Goal: Transaction & Acquisition: Purchase product/service

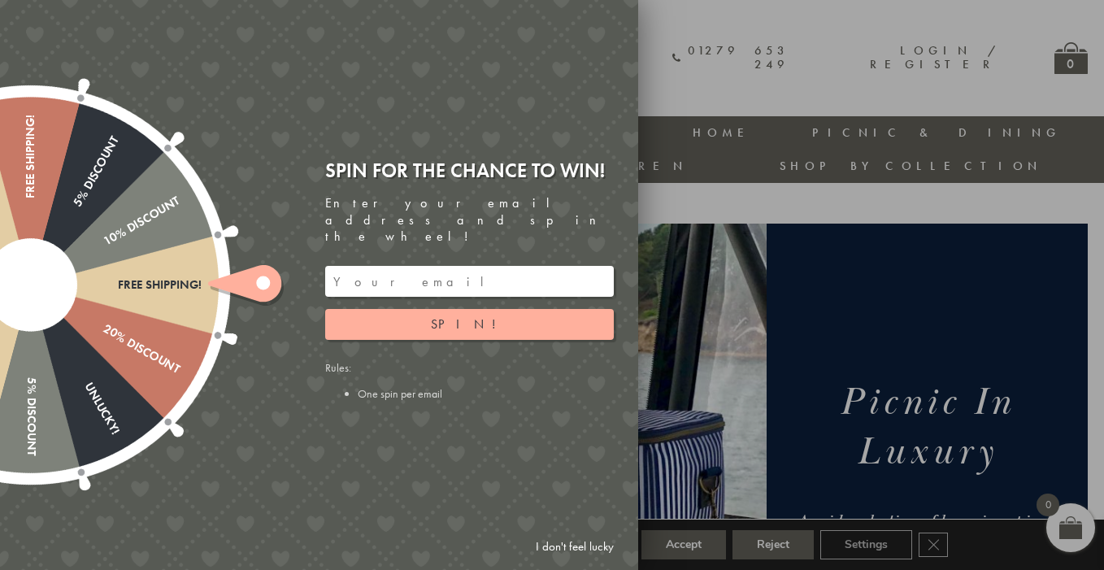
click at [402, 267] on input "email" at bounding box center [469, 281] width 289 height 31
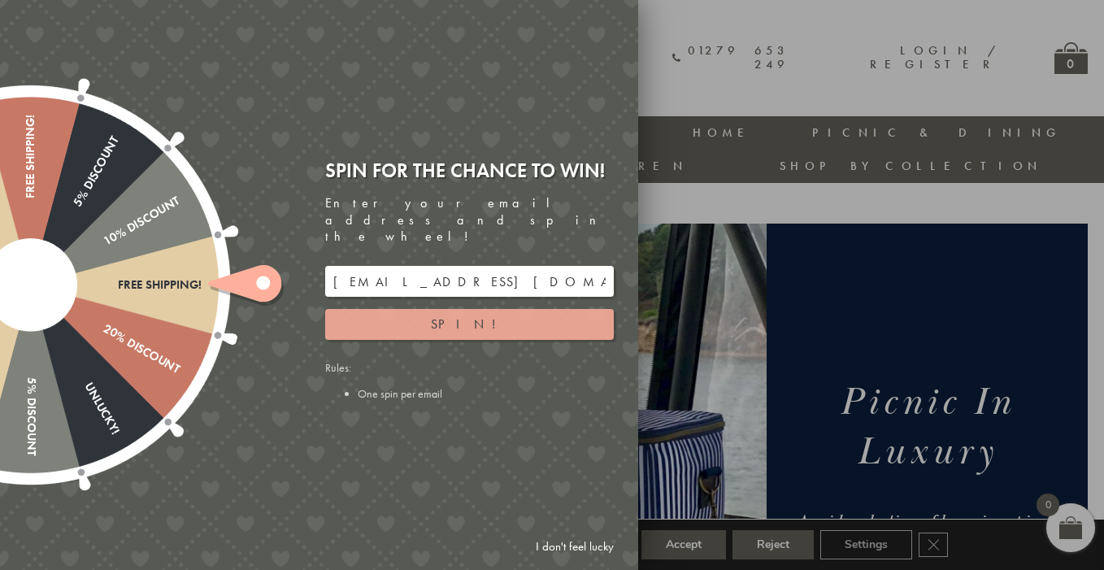
click at [445, 315] on button "Spin!" at bounding box center [469, 324] width 289 height 31
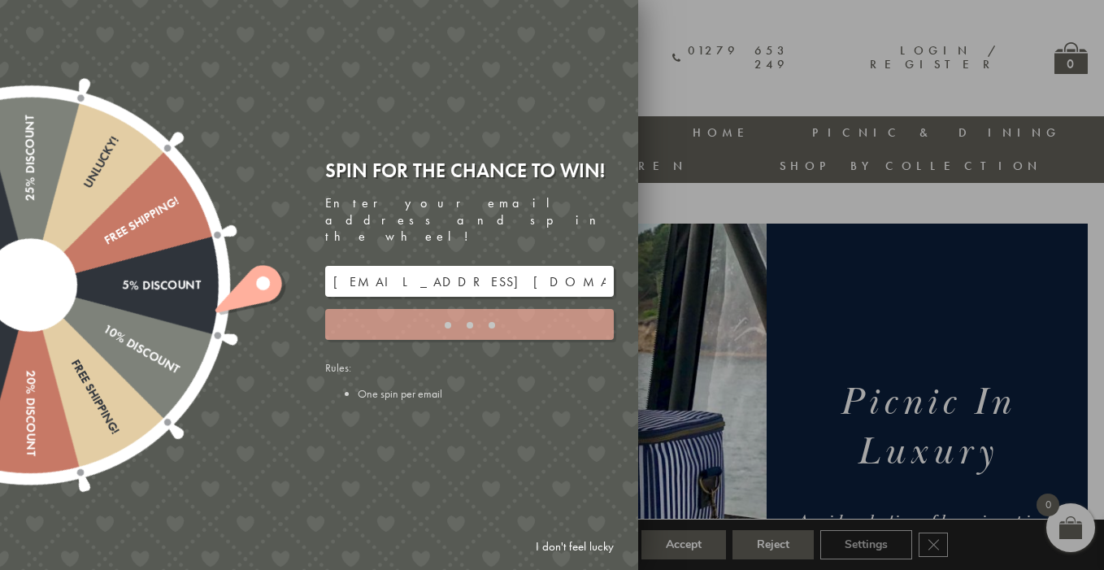
type input "GHM9BH6T"
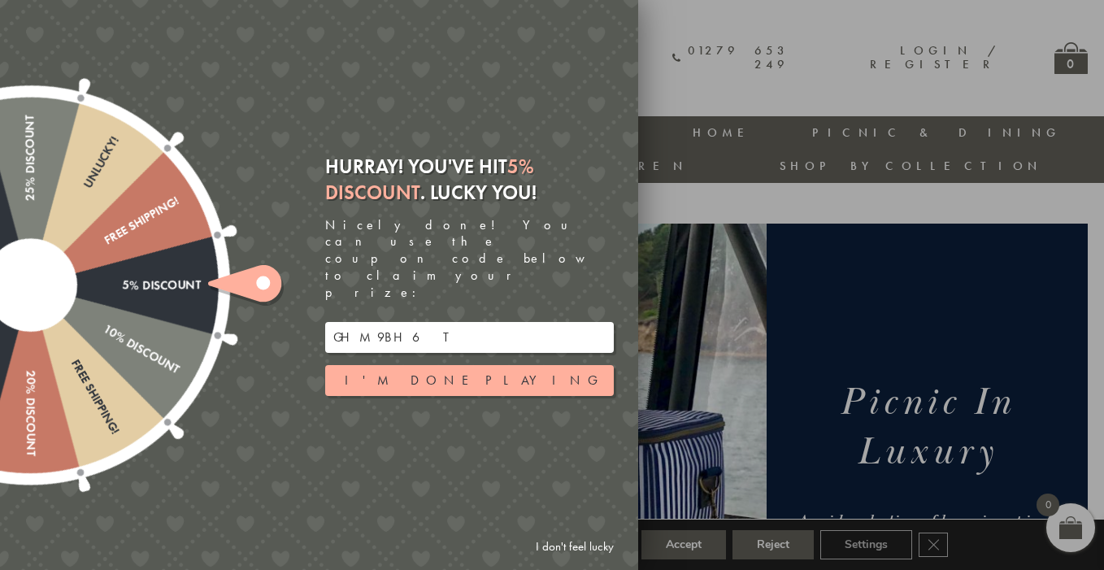
drag, startPoint x: 403, startPoint y: 309, endPoint x: 333, endPoint y: 314, distance: 70.1
click at [333, 322] on input "GHM9BH6T" at bounding box center [469, 337] width 289 height 31
click at [583, 546] on link "I don't feel lucky" at bounding box center [574, 547] width 94 height 30
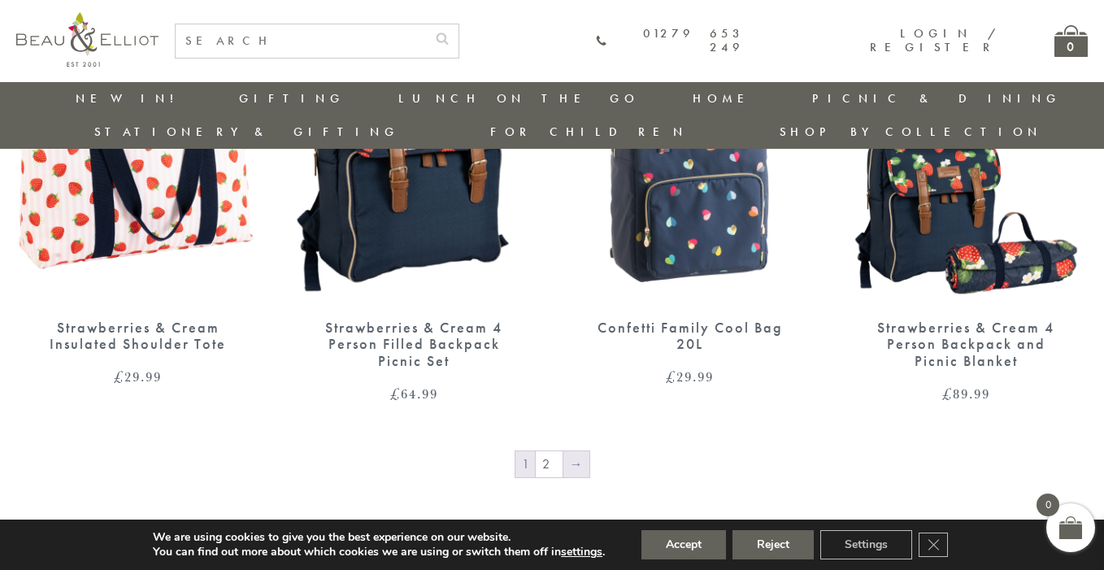
scroll to position [2653, 0]
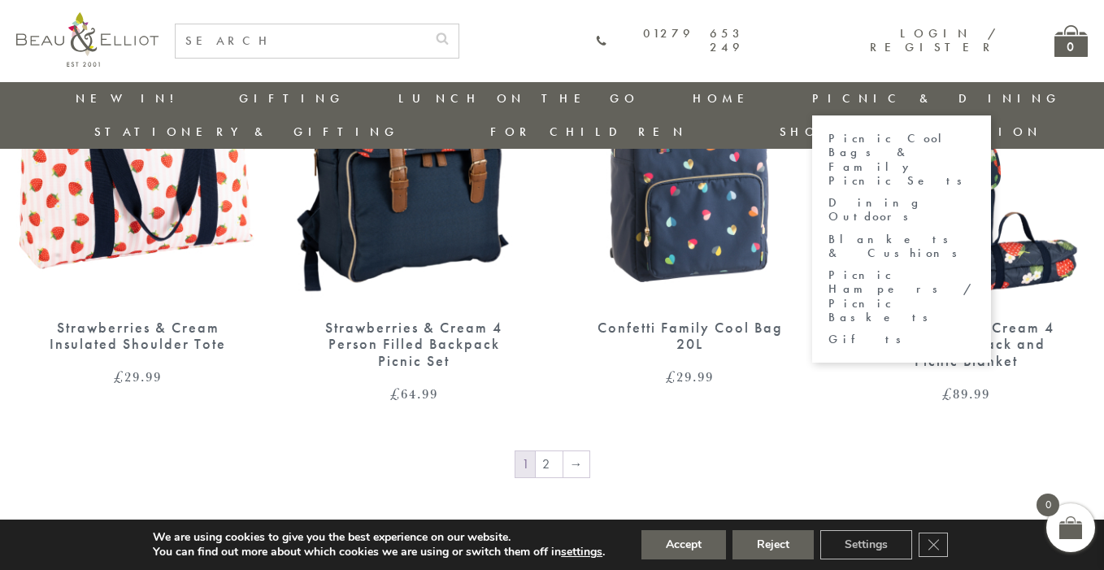
click at [828, 145] on link "Picnic Cool Bags & Family Picnic Sets" at bounding box center [901, 160] width 146 height 56
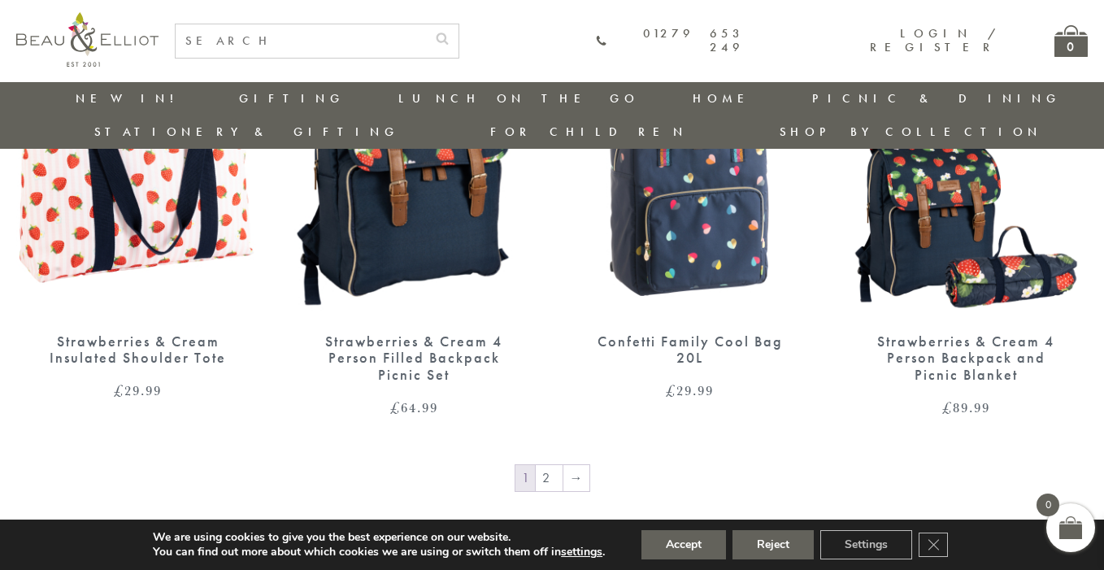
scroll to position [2665, 0]
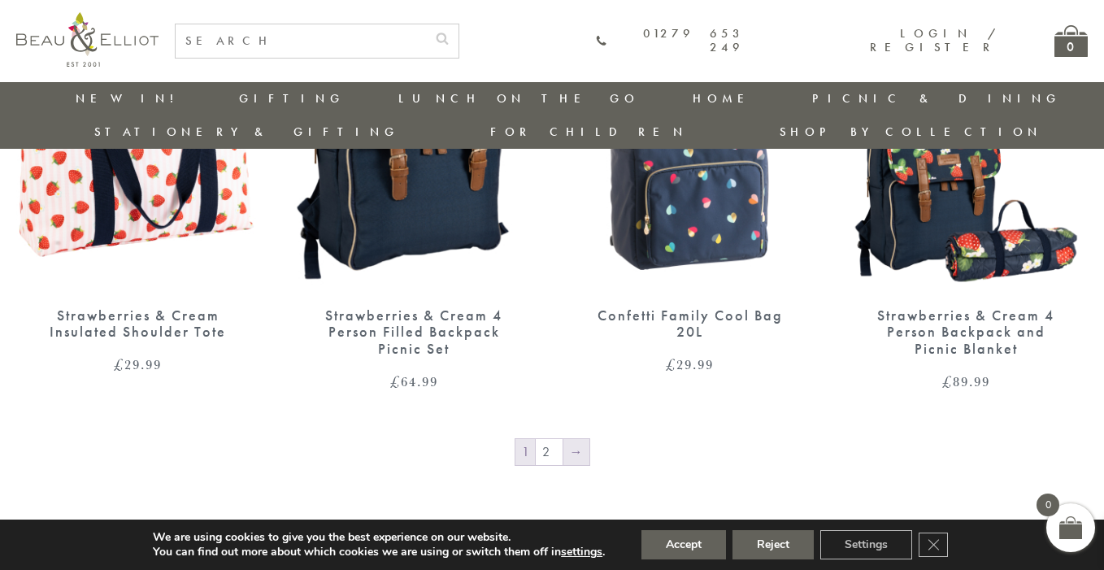
click at [571, 439] on link "→" at bounding box center [576, 452] width 26 height 26
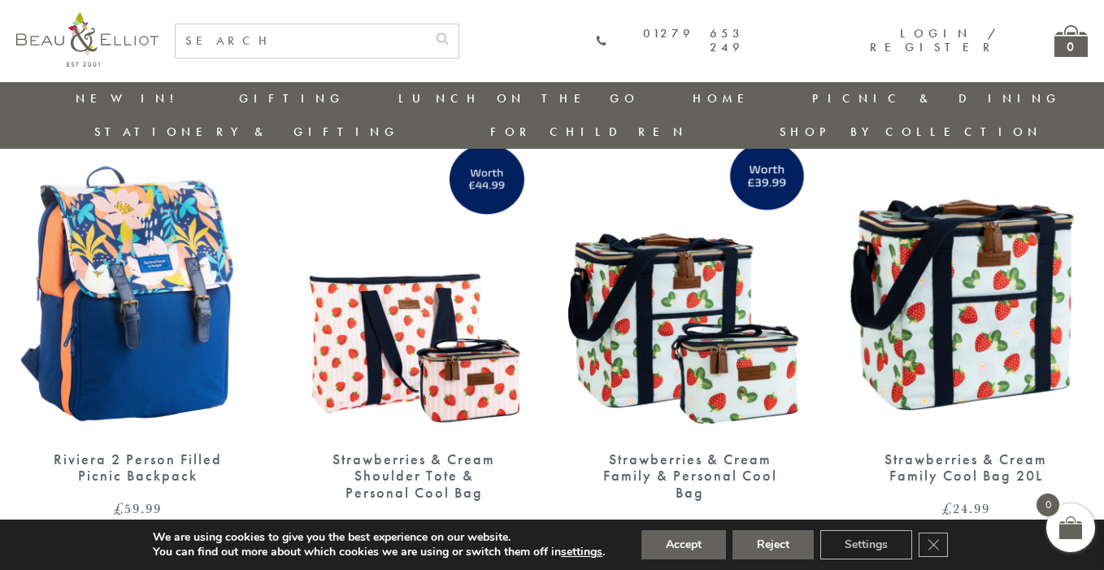
scroll to position [632, 0]
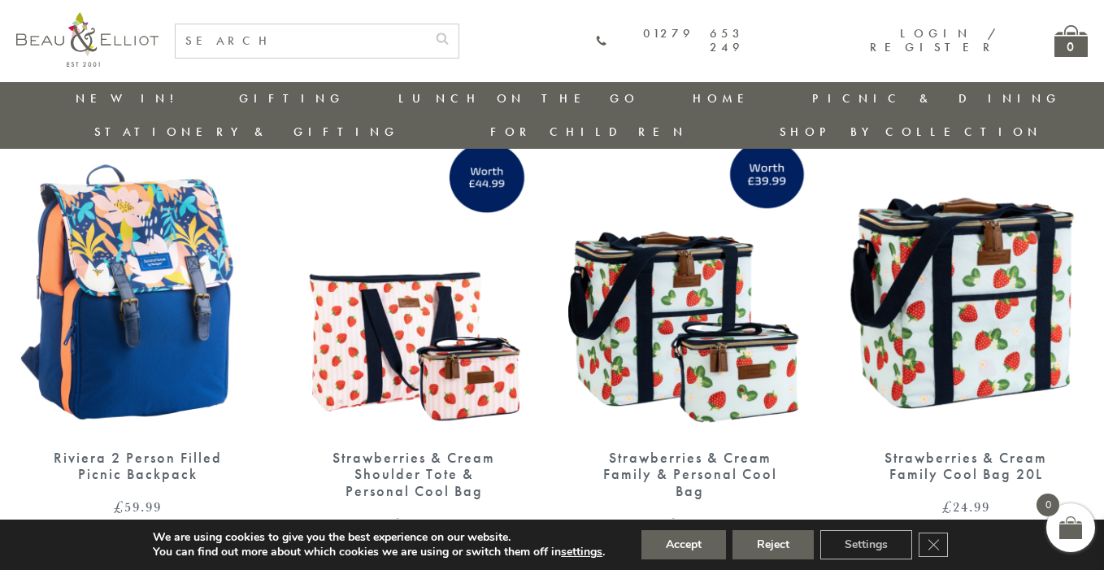
click at [137, 449] on div "Riviera 2 Person Filled Picnic Backpack" at bounding box center [138, 465] width 187 height 33
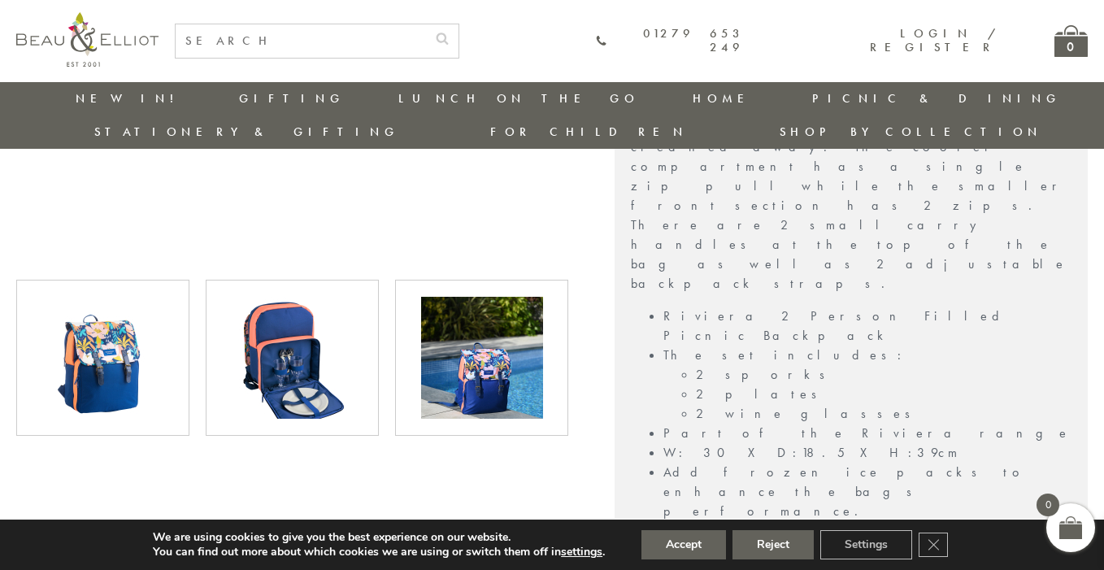
scroll to position [778, 0]
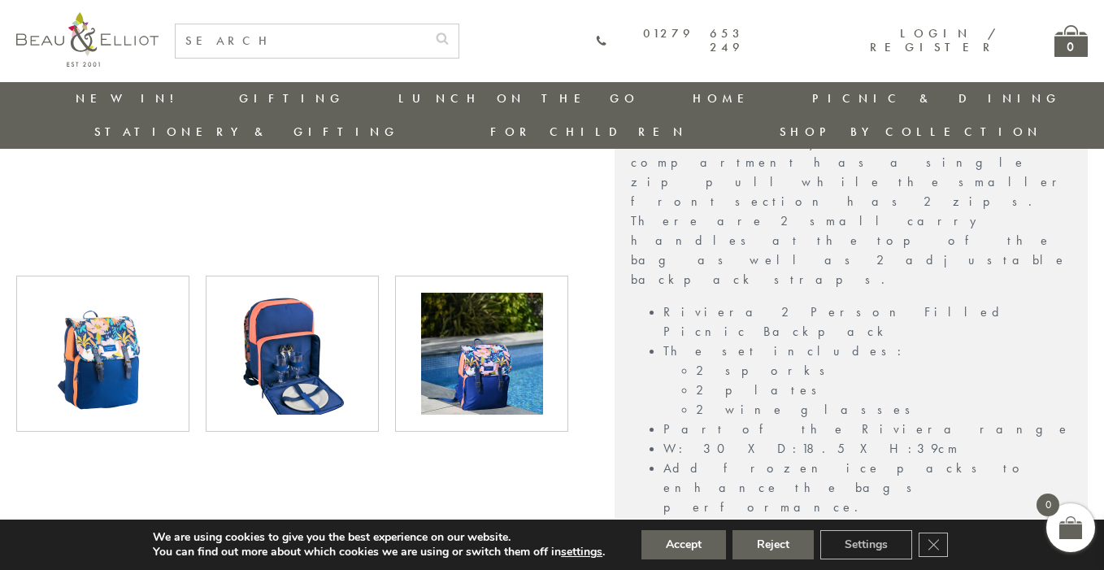
click at [313, 330] on img at bounding box center [293, 354] width 122 height 122
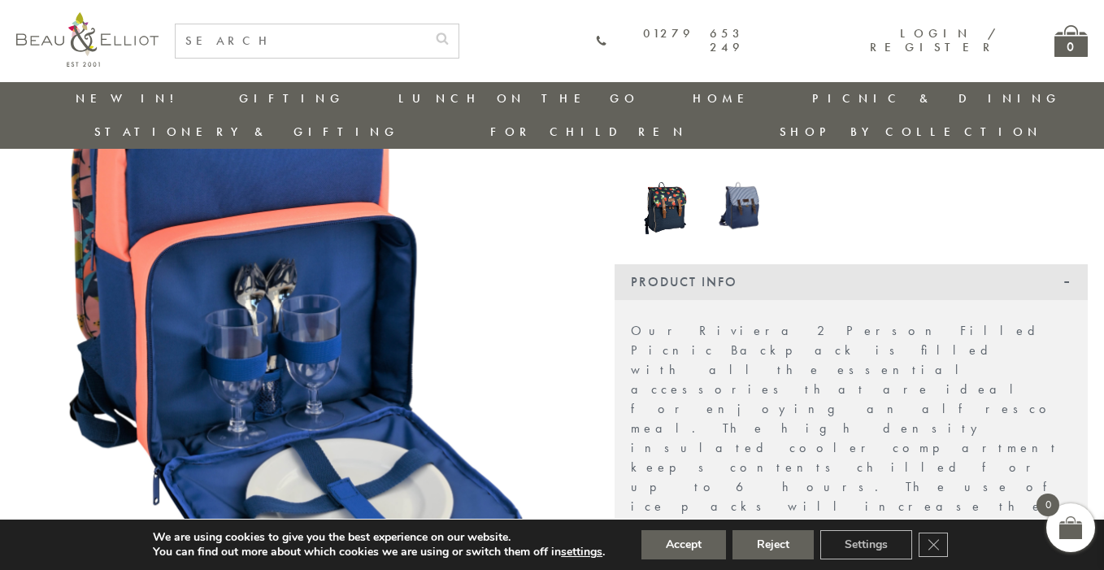
scroll to position [315, 0]
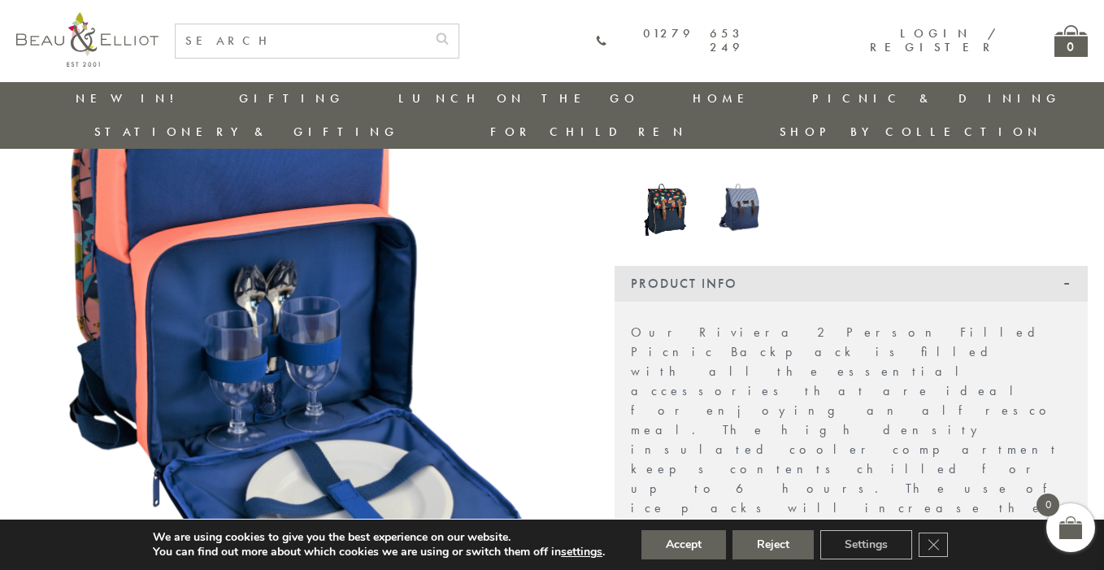
click at [739, 180] on img at bounding box center [740, 206] width 57 height 55
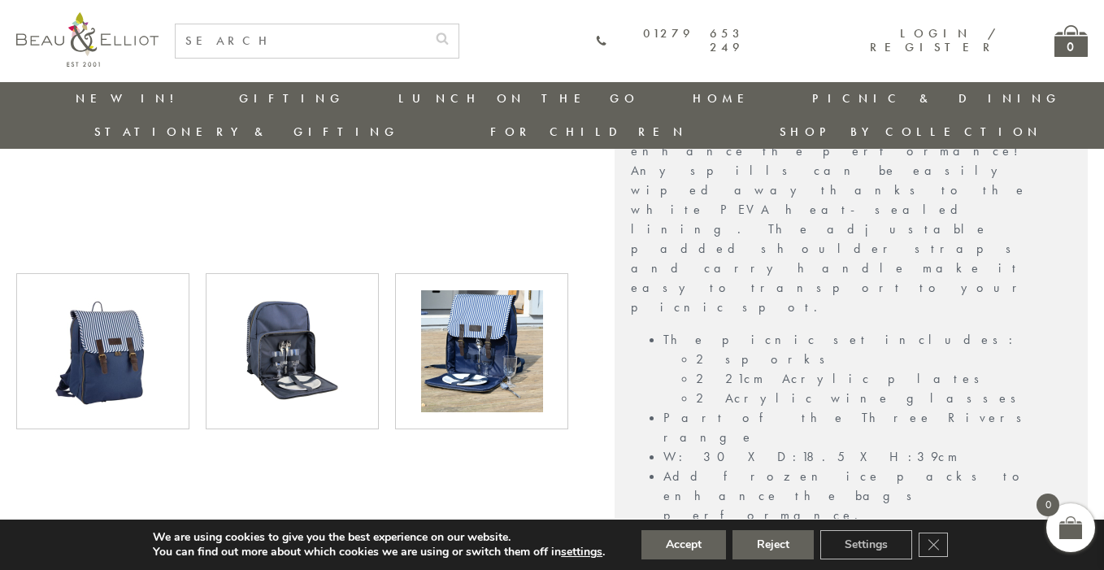
scroll to position [798, 0]
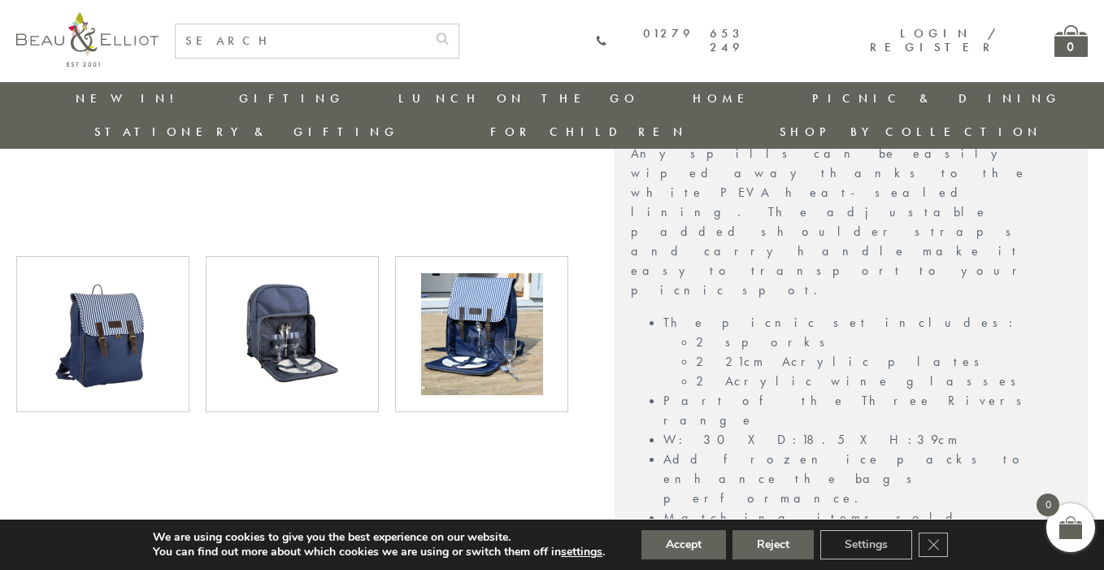
click at [492, 315] on img at bounding box center [482, 334] width 122 height 122
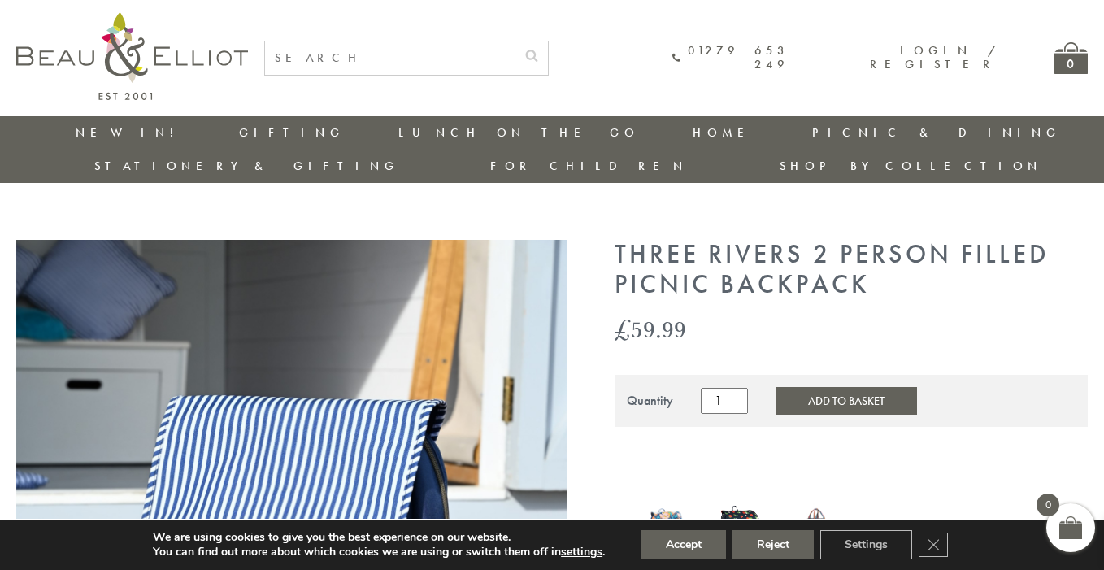
scroll to position [0, 0]
